Goal: Navigation & Orientation: Find specific page/section

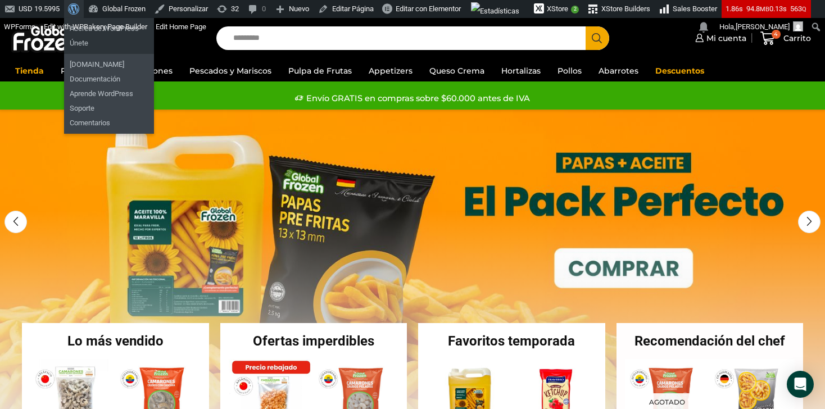
click at [76, 4] on span "Barra de herramientas" at bounding box center [72, 8] width 8 height 16
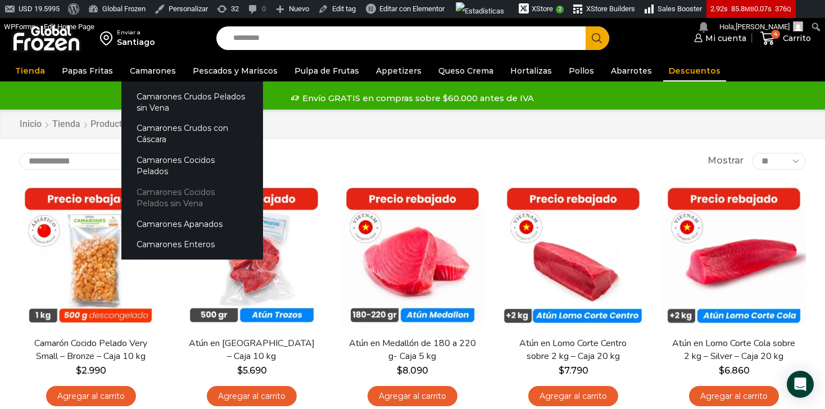
click at [184, 182] on link "Camarones Cocidos Pelados sin Vena" at bounding box center [192, 198] width 142 height 32
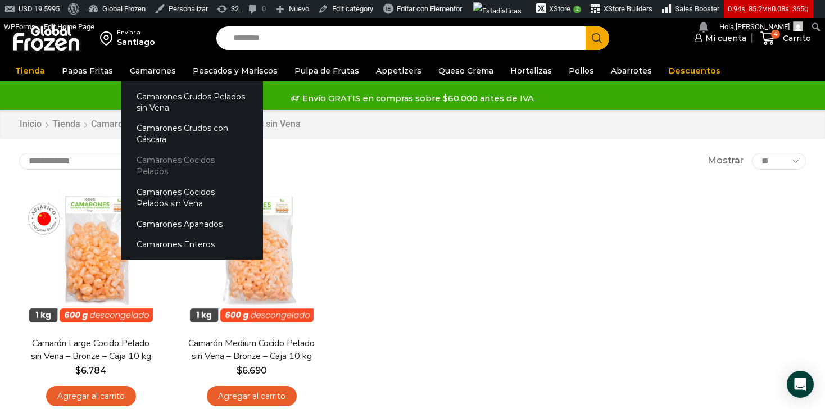
click at [188, 157] on link "Camarones Cocidos Pelados" at bounding box center [192, 166] width 142 height 32
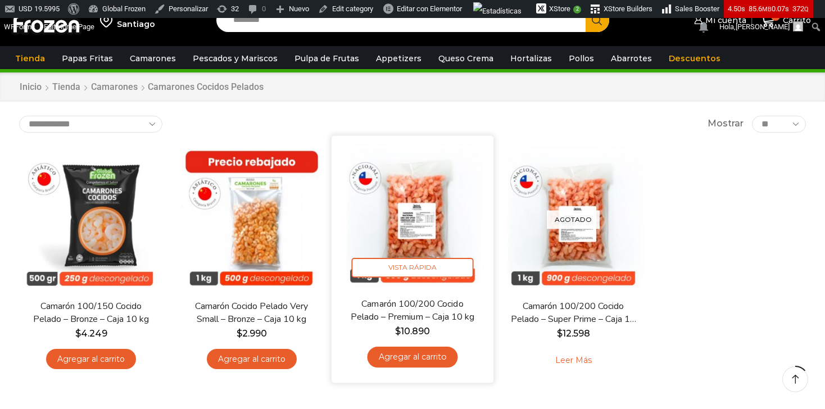
scroll to position [51, 0]
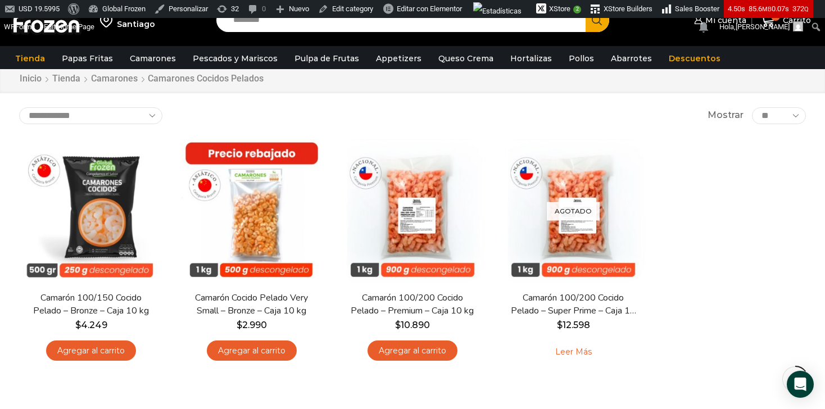
click at [699, 294] on div "Hot En stock Vista Rápida Camarón 100/150 Cocido Pelado – Bronze – Caja 10 kg $…" at bounding box center [413, 255] width 804 height 248
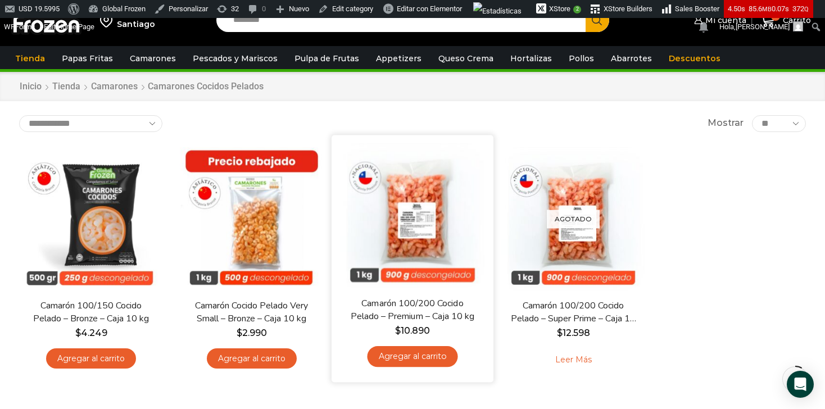
scroll to position [23, 0]
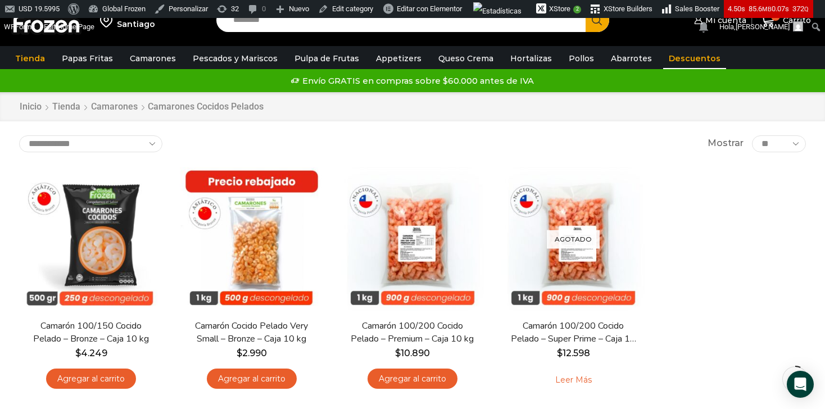
click at [663, 65] on link "Descuentos" at bounding box center [694, 58] width 63 height 21
